Goal: Communication & Community: Participate in discussion

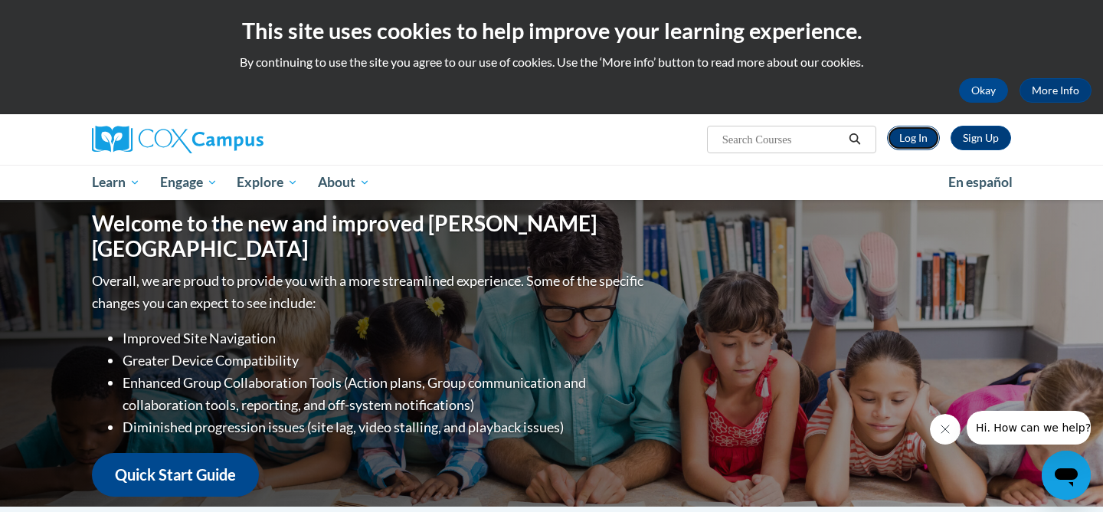
click at [912, 148] on link "Log In" at bounding box center [913, 138] width 53 height 25
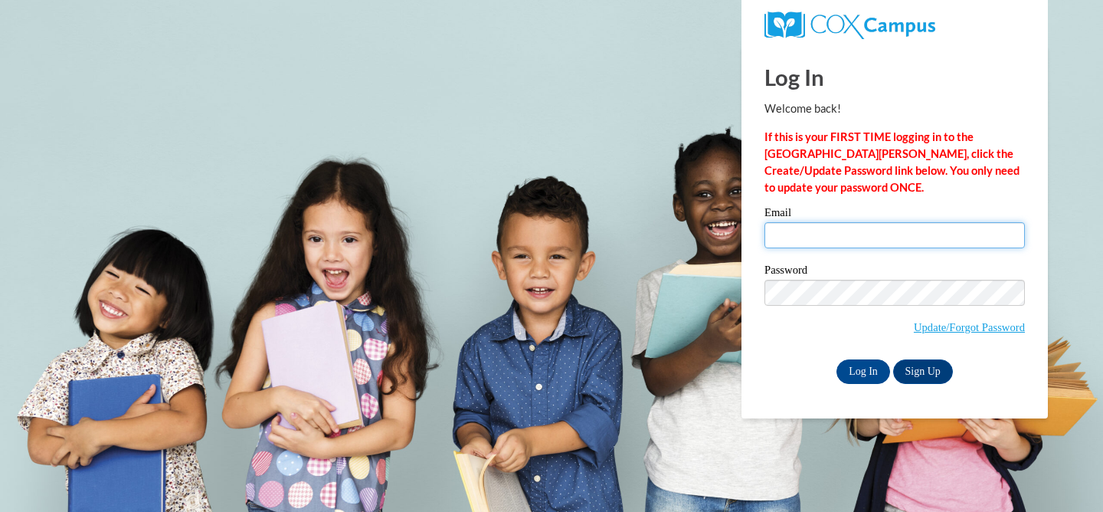
click at [852, 236] on input "Email" at bounding box center [895, 235] width 261 height 26
type input "[EMAIL_ADDRESS][DOMAIN_NAME]"
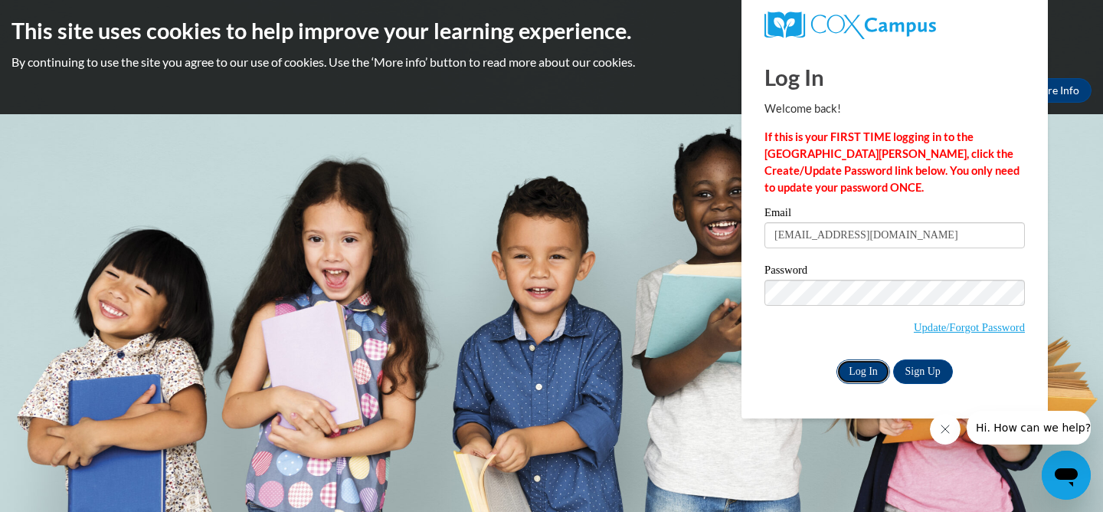
click at [867, 376] on input "Log In" at bounding box center [864, 371] width 54 height 25
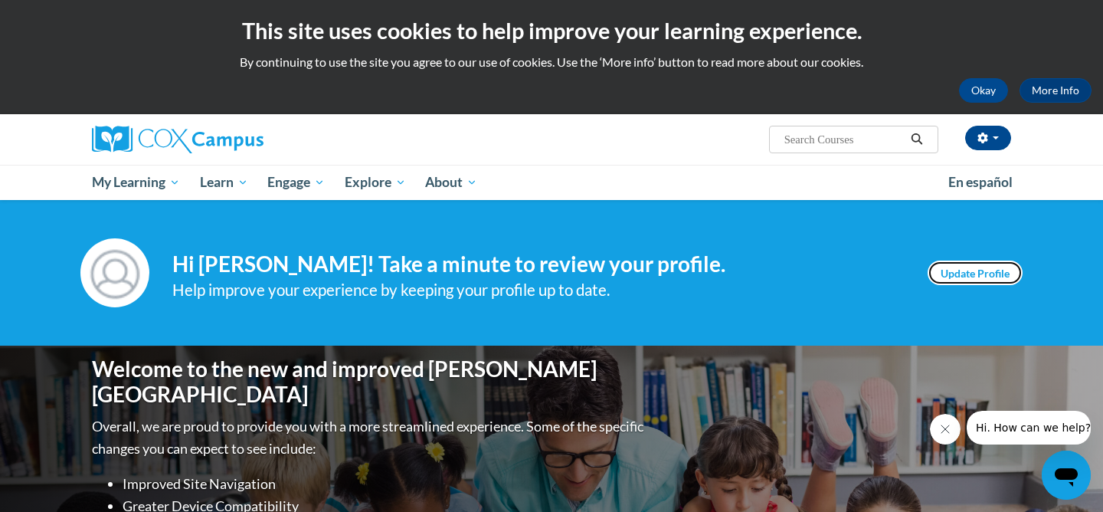
click at [980, 264] on link "Update Profile" at bounding box center [975, 273] width 95 height 25
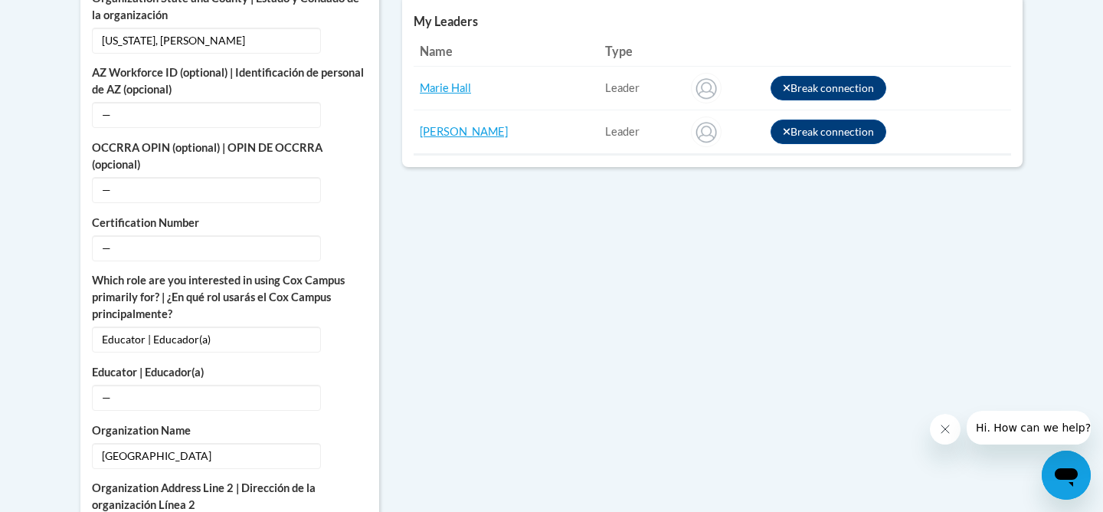
scroll to position [786, 0]
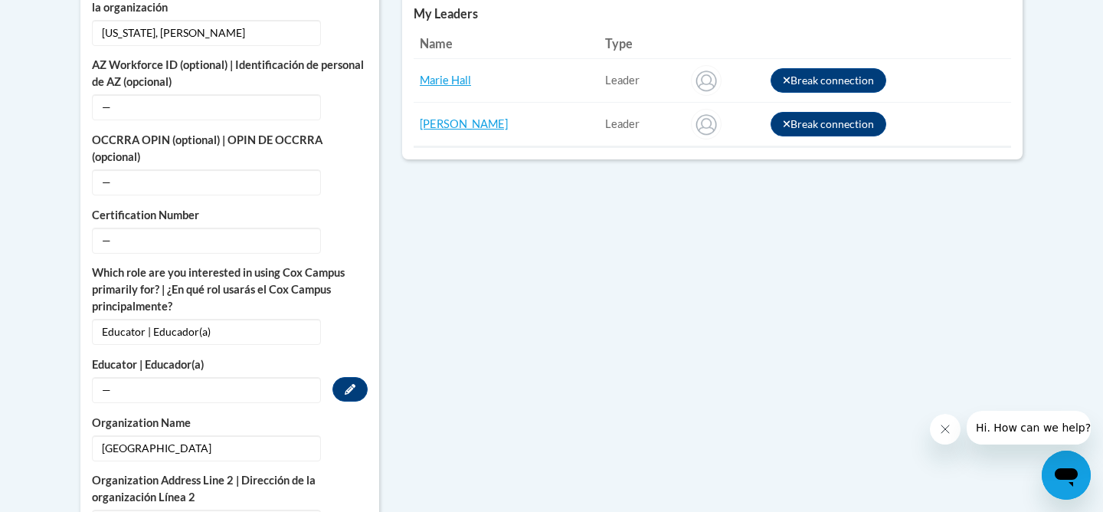
click at [273, 378] on span "—" at bounding box center [206, 390] width 229 height 26
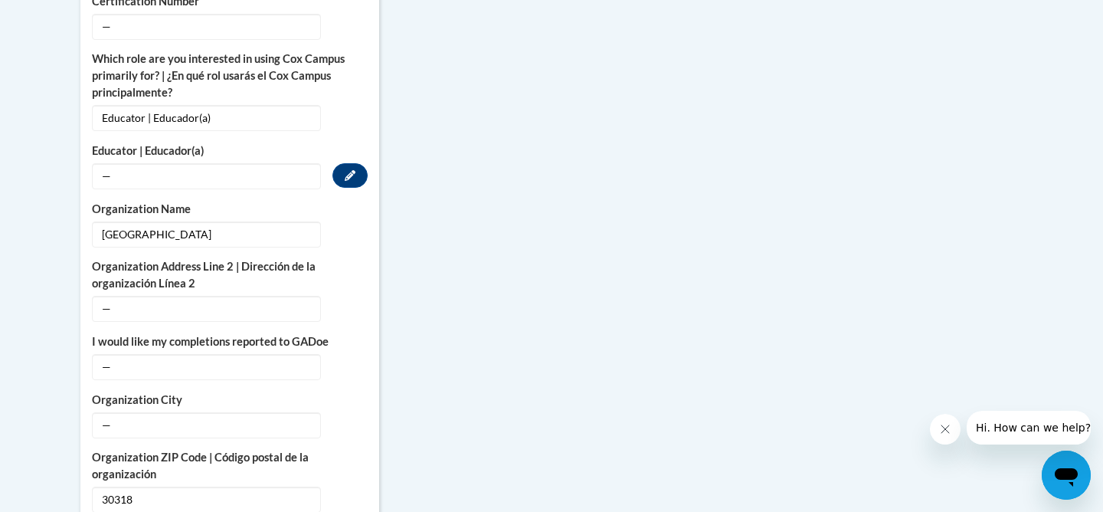
scroll to position [1003, 0]
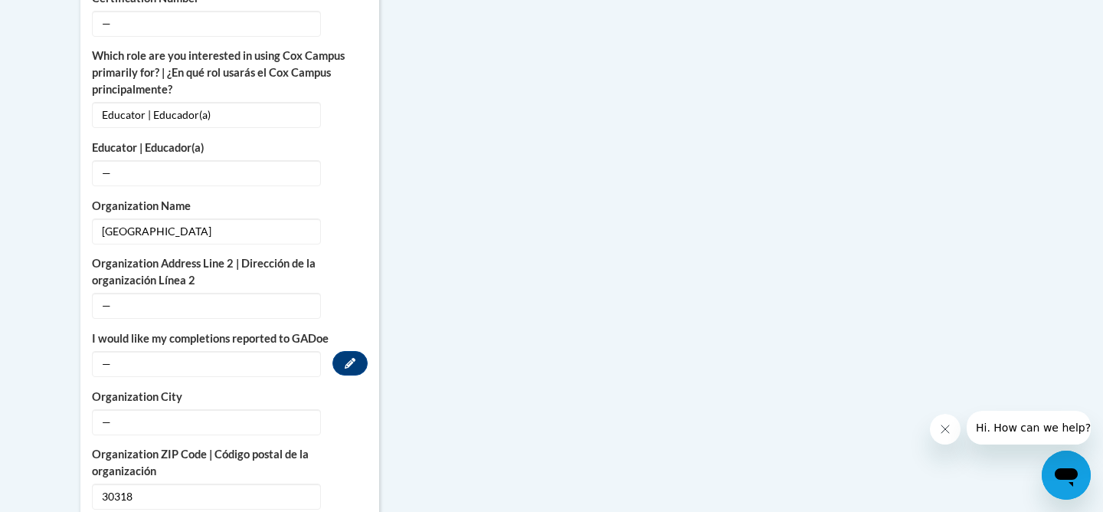
click at [282, 351] on span "—" at bounding box center [206, 364] width 229 height 26
click at [341, 352] on button "Edit" at bounding box center [350, 363] width 35 height 25
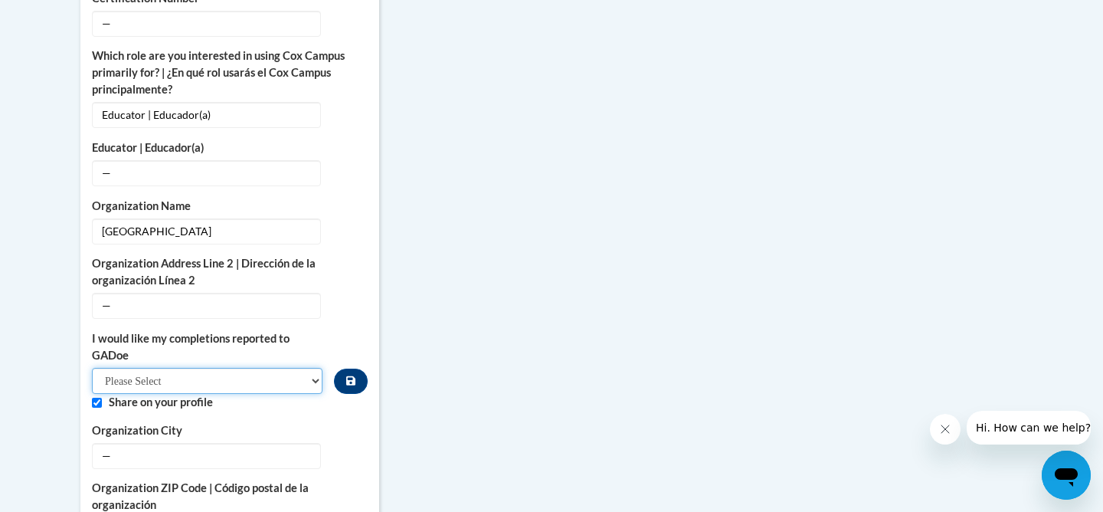
click at [277, 368] on select "Please Select Yes No" at bounding box center [207, 381] width 231 height 26
select select "603ba6f8-c7dd-435b-84cd-d4c8cfb77024"
click at [92, 368] on select "Please Select Yes No" at bounding box center [207, 381] width 231 height 26
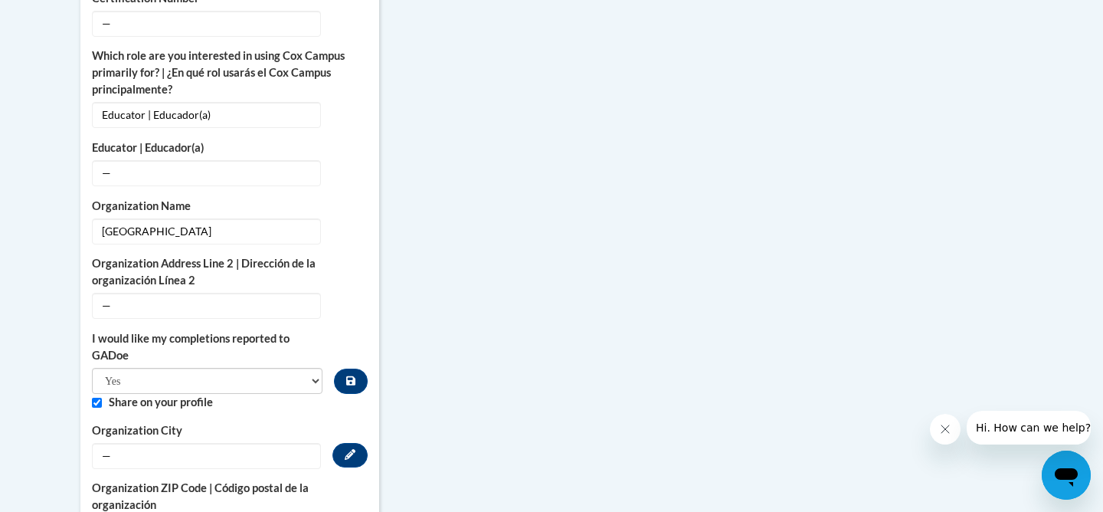
click at [362, 422] on label "Organization City" at bounding box center [230, 430] width 276 height 17
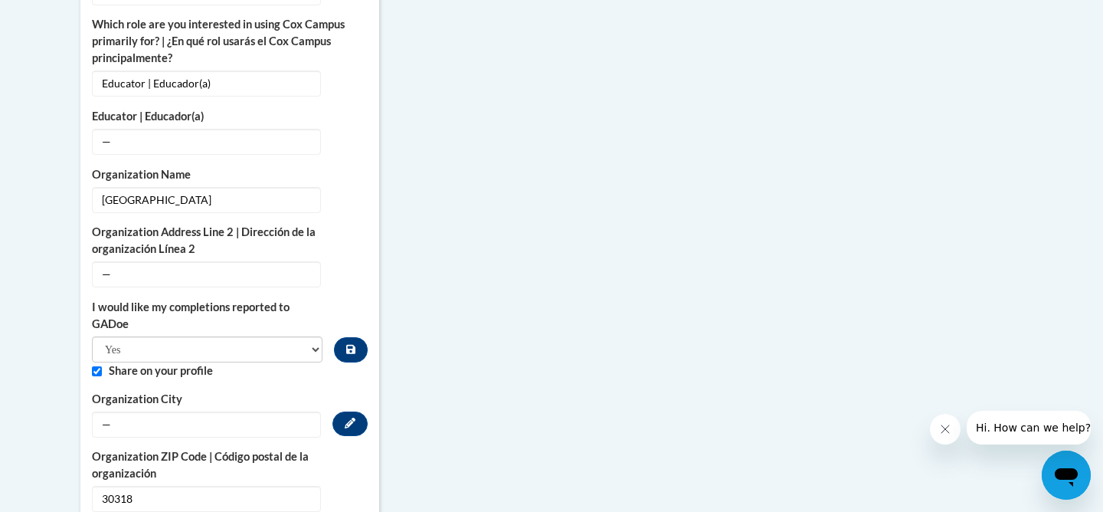
scroll to position [1036, 0]
click at [288, 410] on span "—" at bounding box center [206, 423] width 229 height 26
click at [349, 414] on button "Edit" at bounding box center [350, 422] width 35 height 25
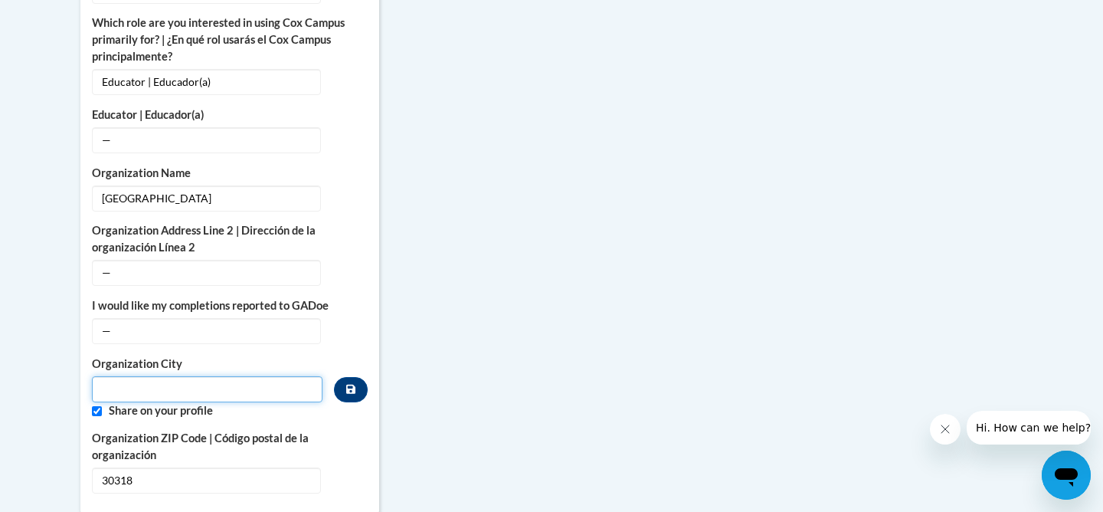
click at [251, 379] on input "Metadata input" at bounding box center [207, 389] width 231 height 26
type input "atlanta, ga"
click at [318, 329] on div "College/University | Colegio/Universidad — Edit Organization Address Line 1 | D…" at bounding box center [230, 39] width 276 height 910
click at [175, 376] on input "atlanta, ga" at bounding box center [207, 389] width 231 height 26
drag, startPoint x: 159, startPoint y: 378, endPoint x: 50, endPoint y: 375, distance: 108.8
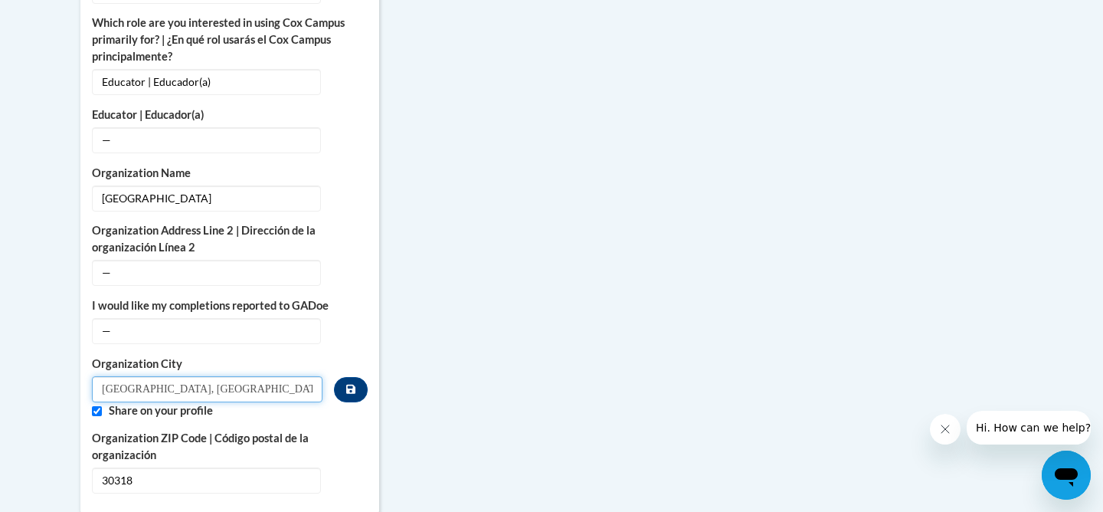
click at [50, 377] on body "This site uses cookies to help improve your learning experience. By continuing …" at bounding box center [551, 74] width 1103 height 2221
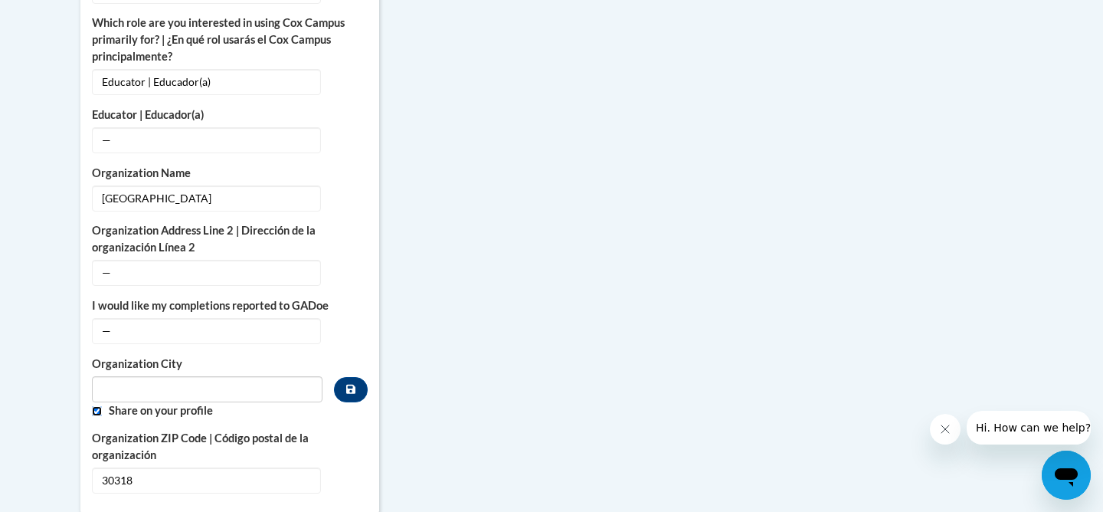
click at [94, 406] on input "Custom profile fields" at bounding box center [97, 411] width 10 height 10
checkbox input "false"
click at [349, 402] on label "Share on your profile" at bounding box center [238, 410] width 259 height 17
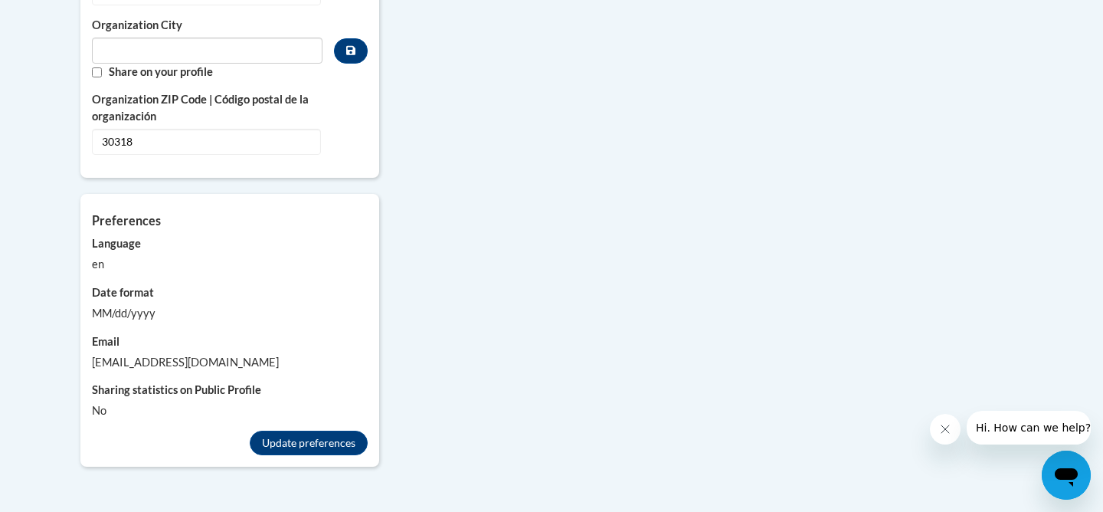
scroll to position [1379, 0]
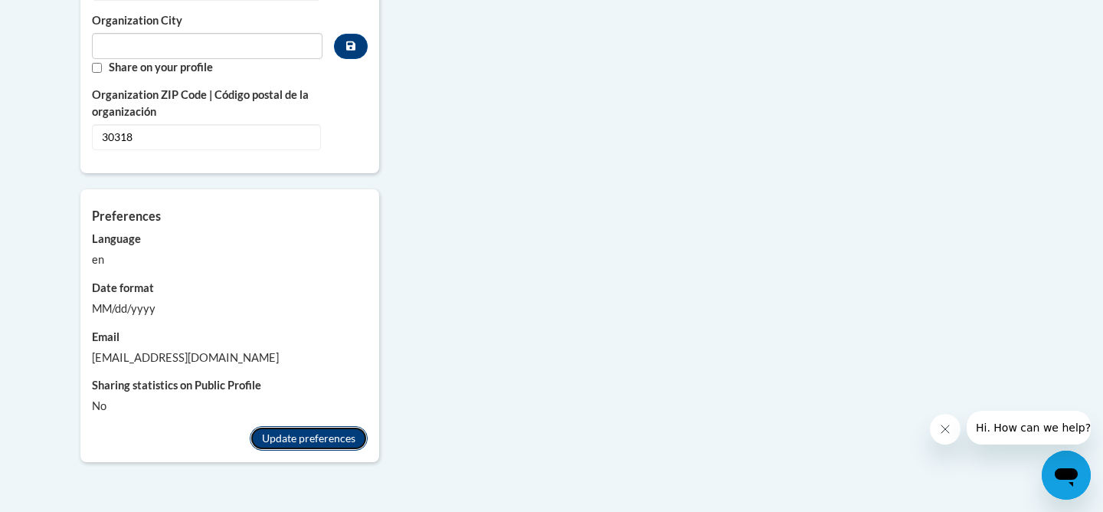
click at [318, 426] on button "Update preferences" at bounding box center [309, 438] width 118 height 25
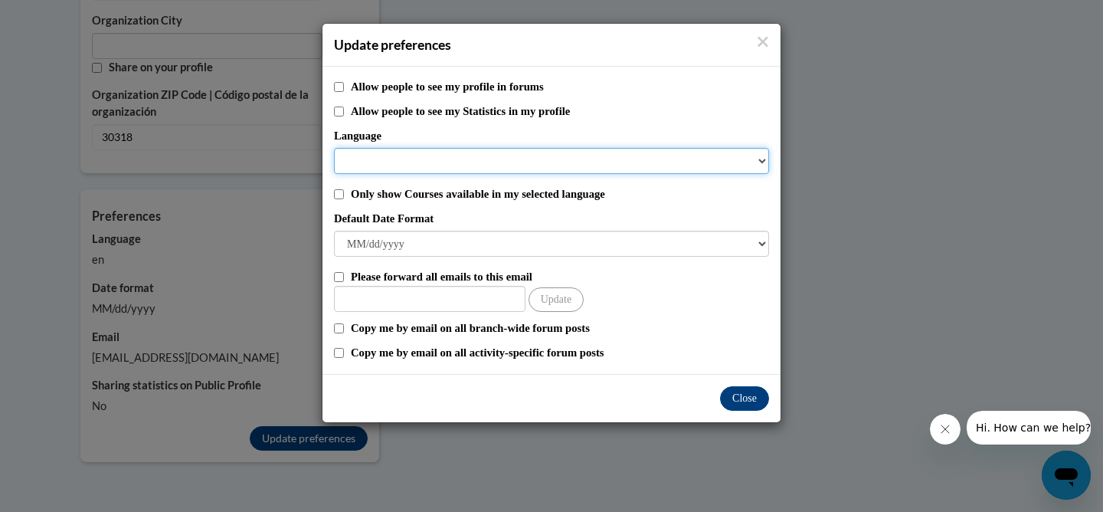
click at [382, 171] on select "Language" at bounding box center [551, 161] width 435 height 26
click at [382, 167] on select "Language" at bounding box center [551, 161] width 435 height 26
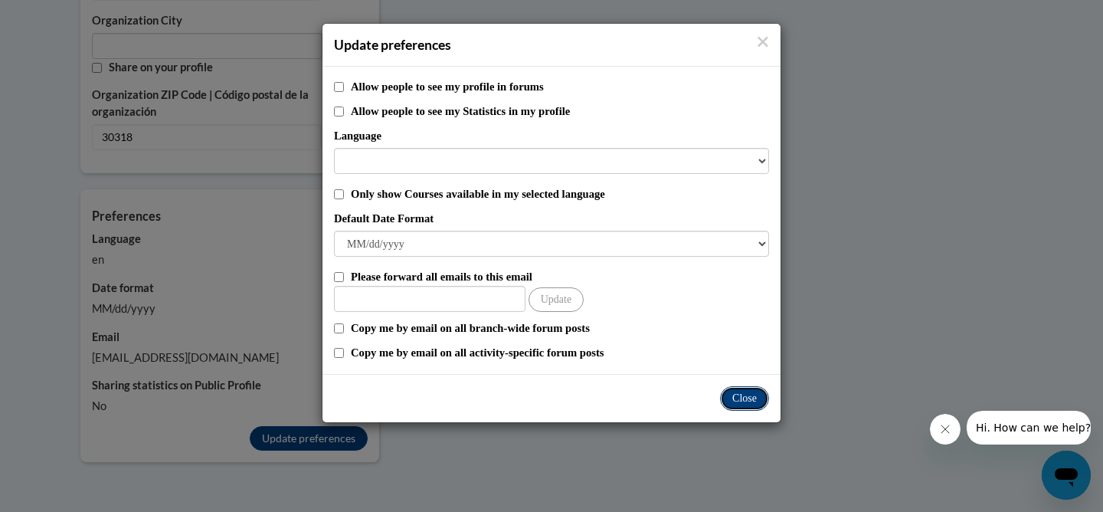
click at [752, 392] on button "Close" at bounding box center [744, 398] width 49 height 25
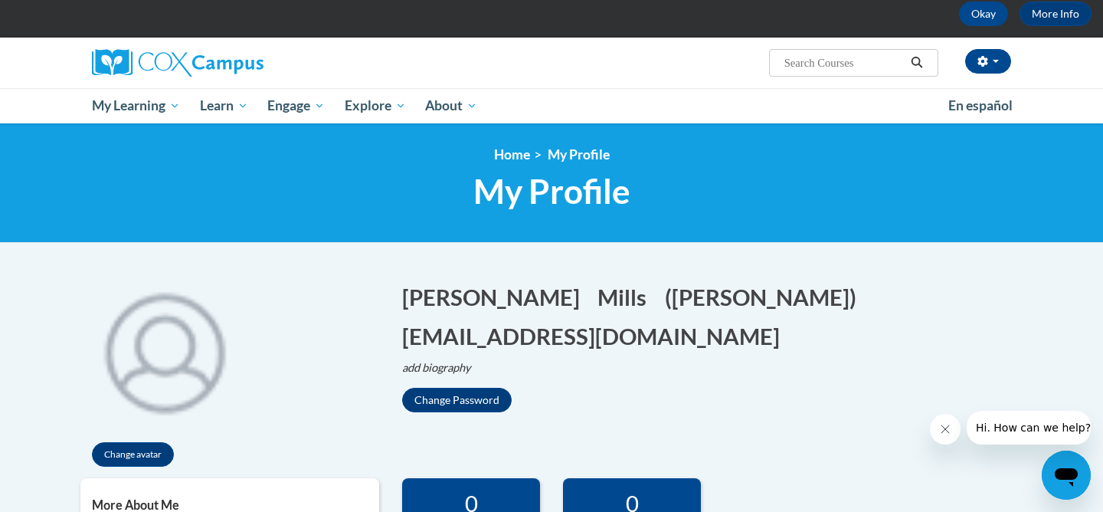
scroll to position [0, 0]
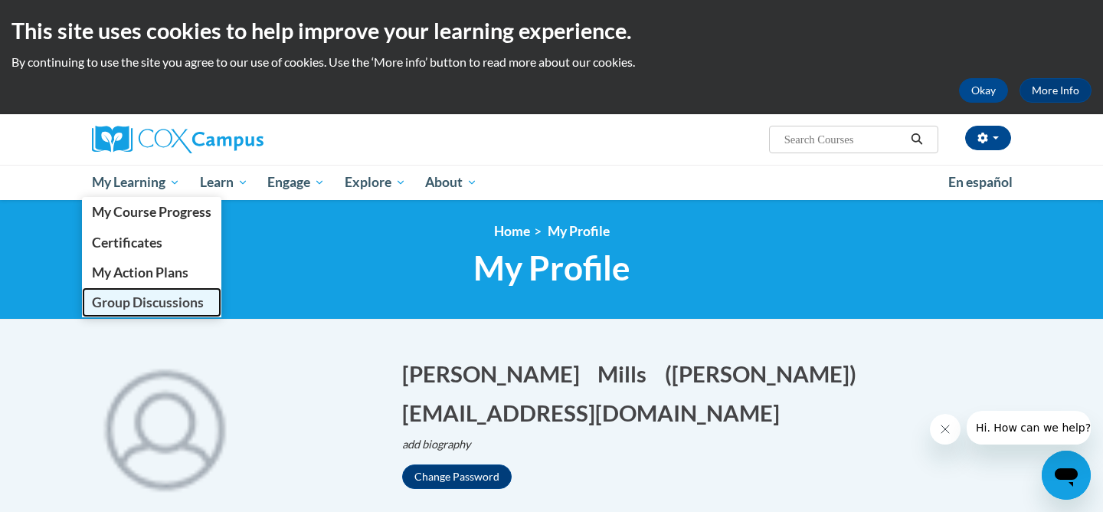
click at [162, 307] on span "Group Discussions" at bounding box center [148, 302] width 112 height 16
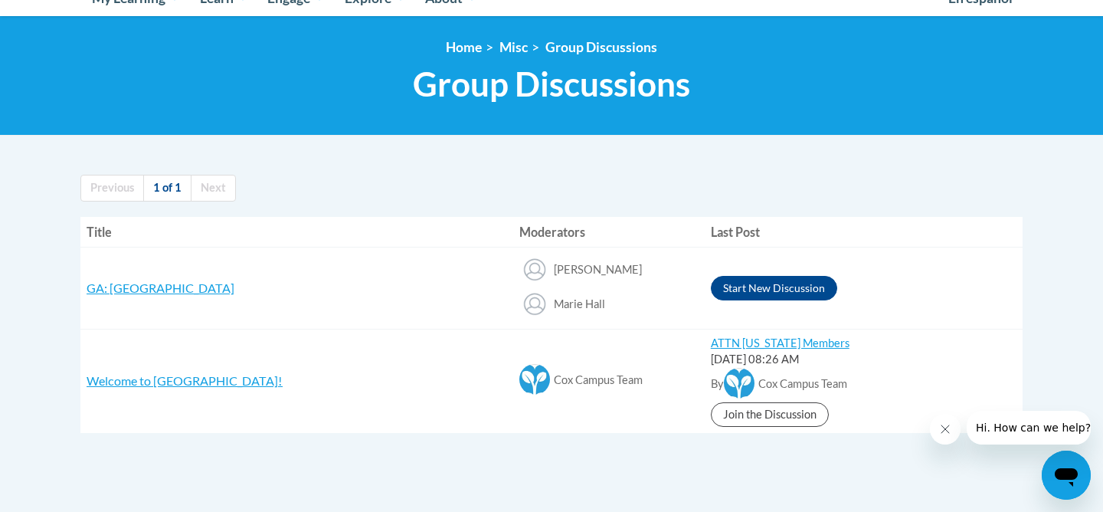
scroll to position [198, 0]
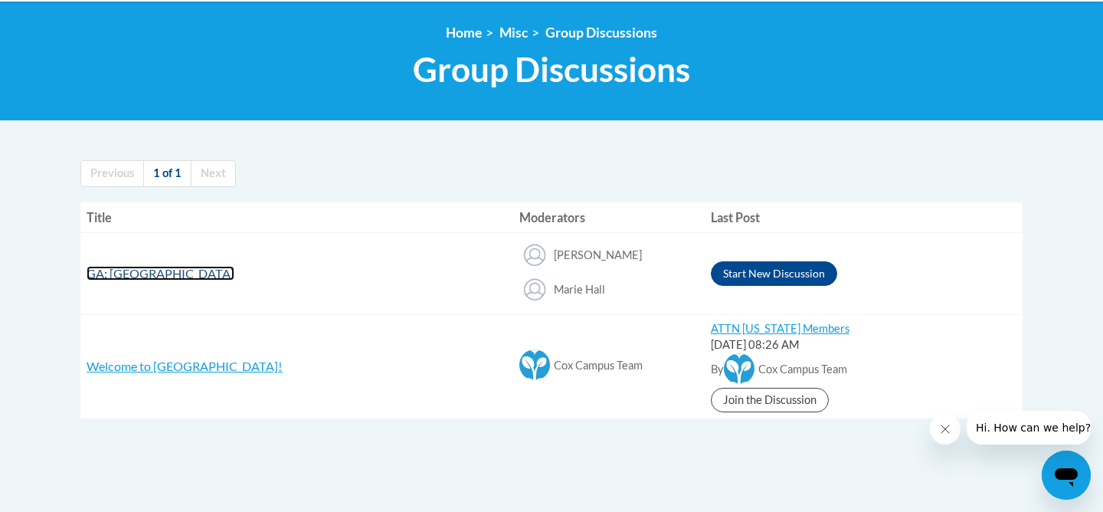
click at [205, 274] on span "GA: [GEOGRAPHIC_DATA]" at bounding box center [161, 273] width 148 height 15
